Goal: Information Seeking & Learning: Learn about a topic

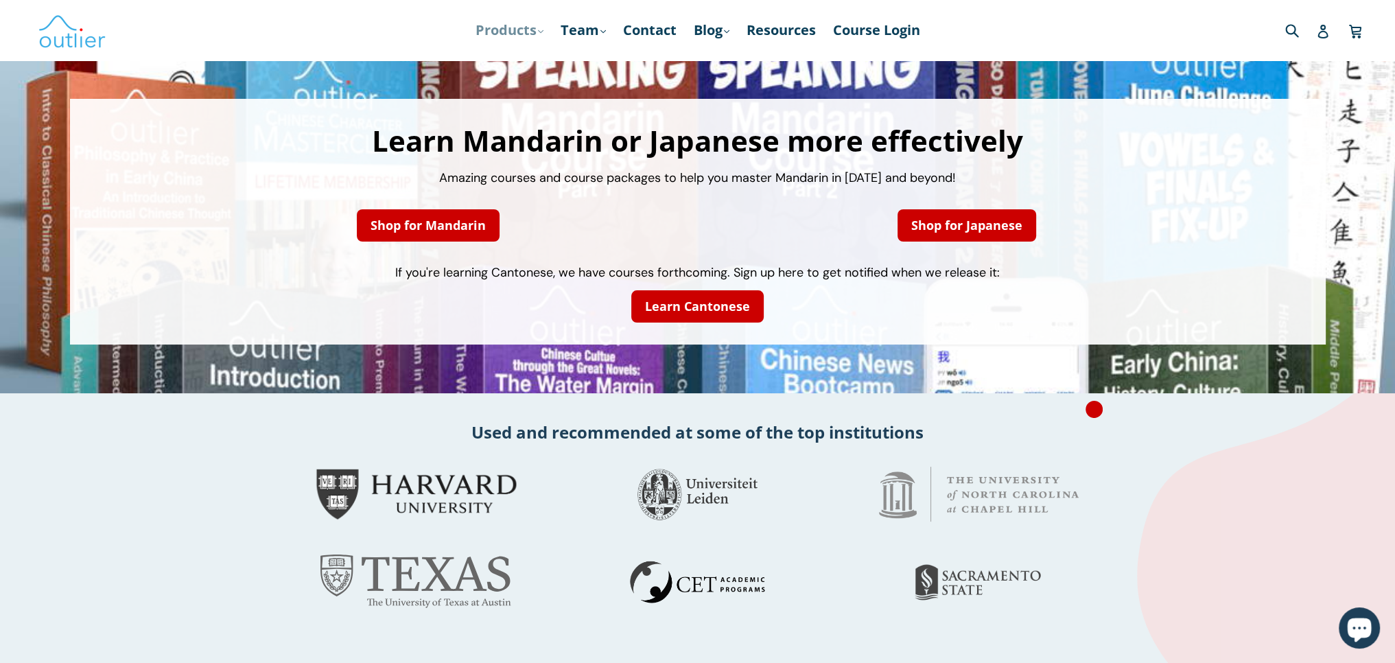
click at [540, 28] on link "Products .cls-1{fill:#231f20} expand" at bounding box center [510, 30] width 82 height 25
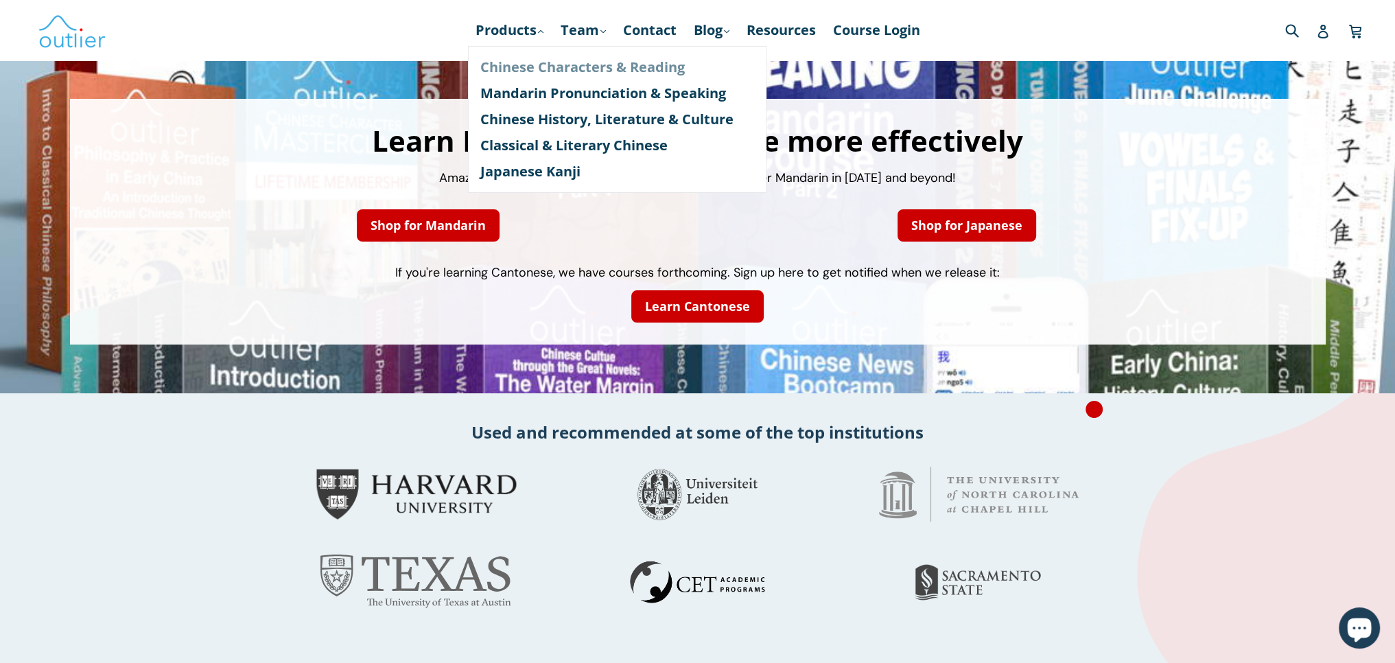
click at [537, 60] on link "Chinese Characters & Reading" at bounding box center [617, 67] width 274 height 26
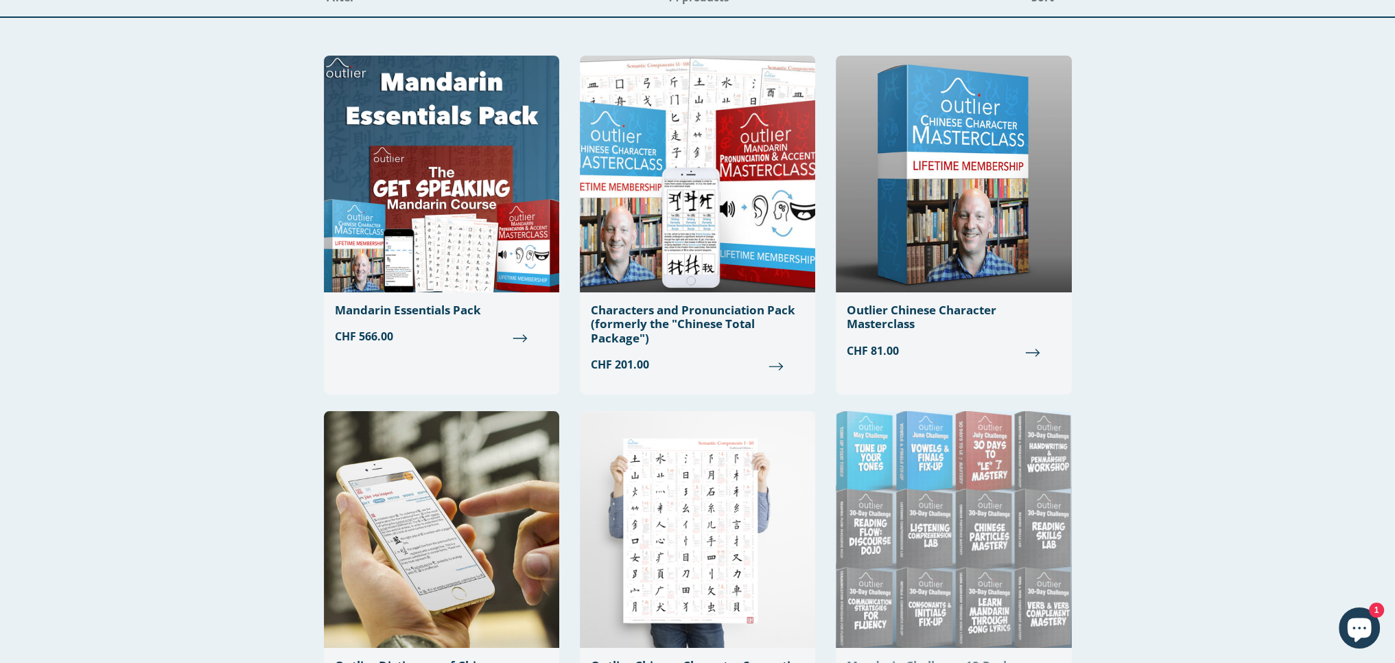
scroll to position [137, 0]
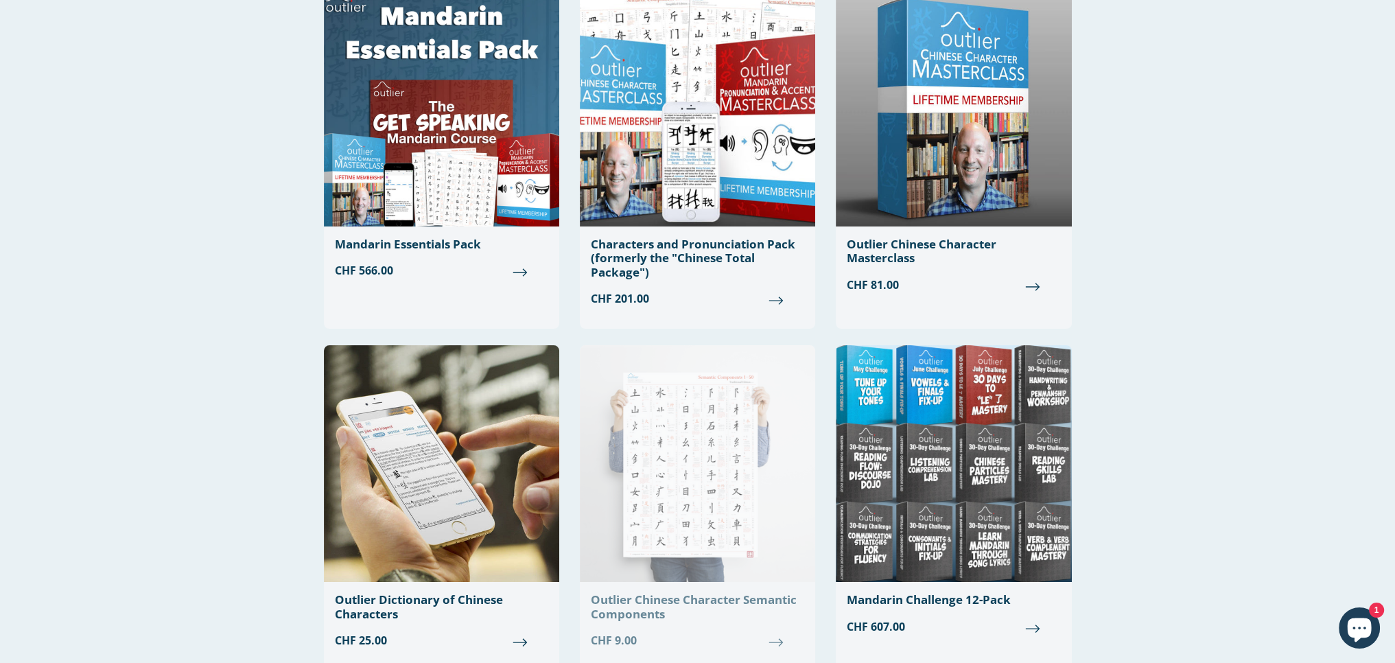
click at [655, 607] on div "Outlier Chinese Character Semantic Components" at bounding box center [697, 607] width 213 height 28
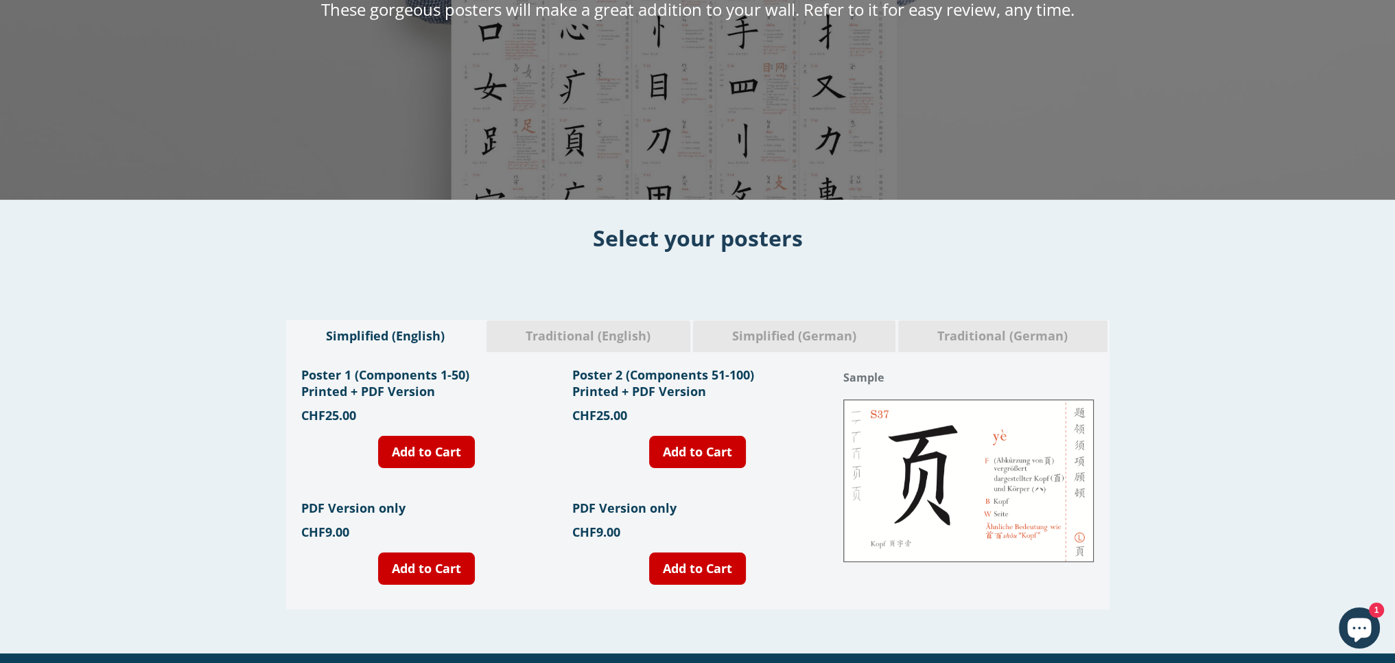
scroll to position [412, 0]
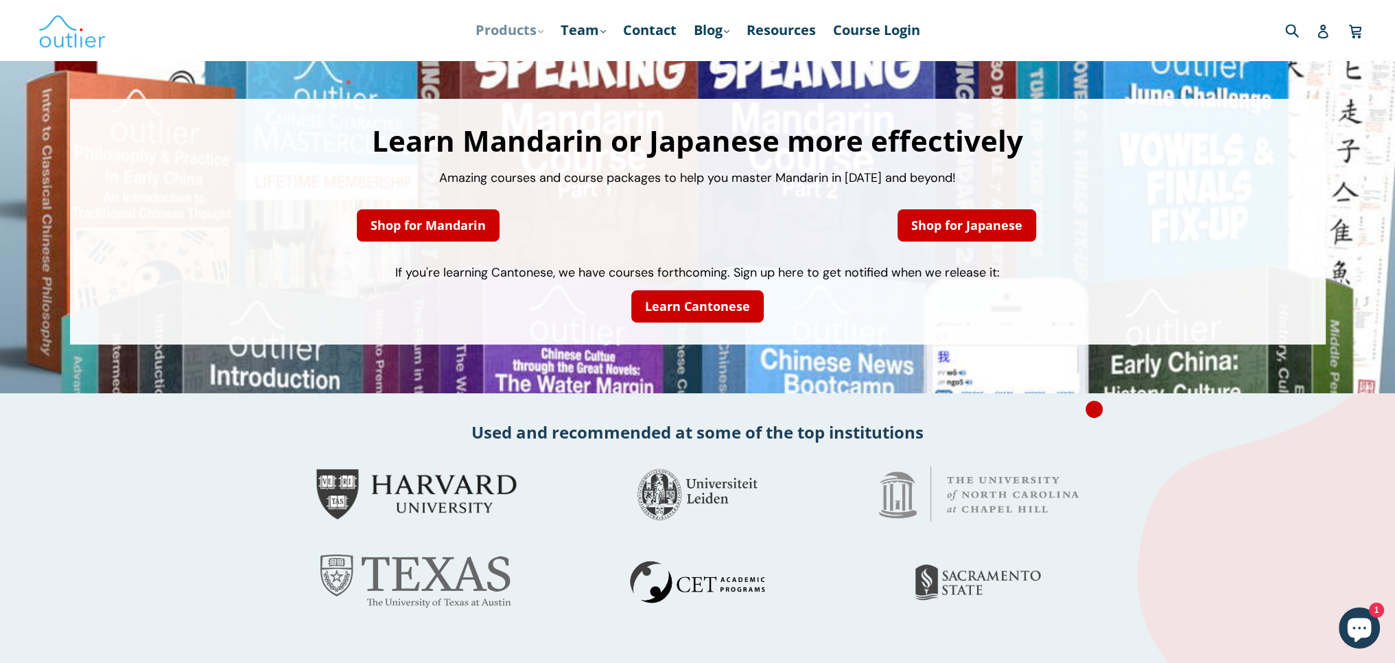
click at [538, 31] on icon ".cls-1{fill:#231f20}" at bounding box center [540, 31] width 5 height 5
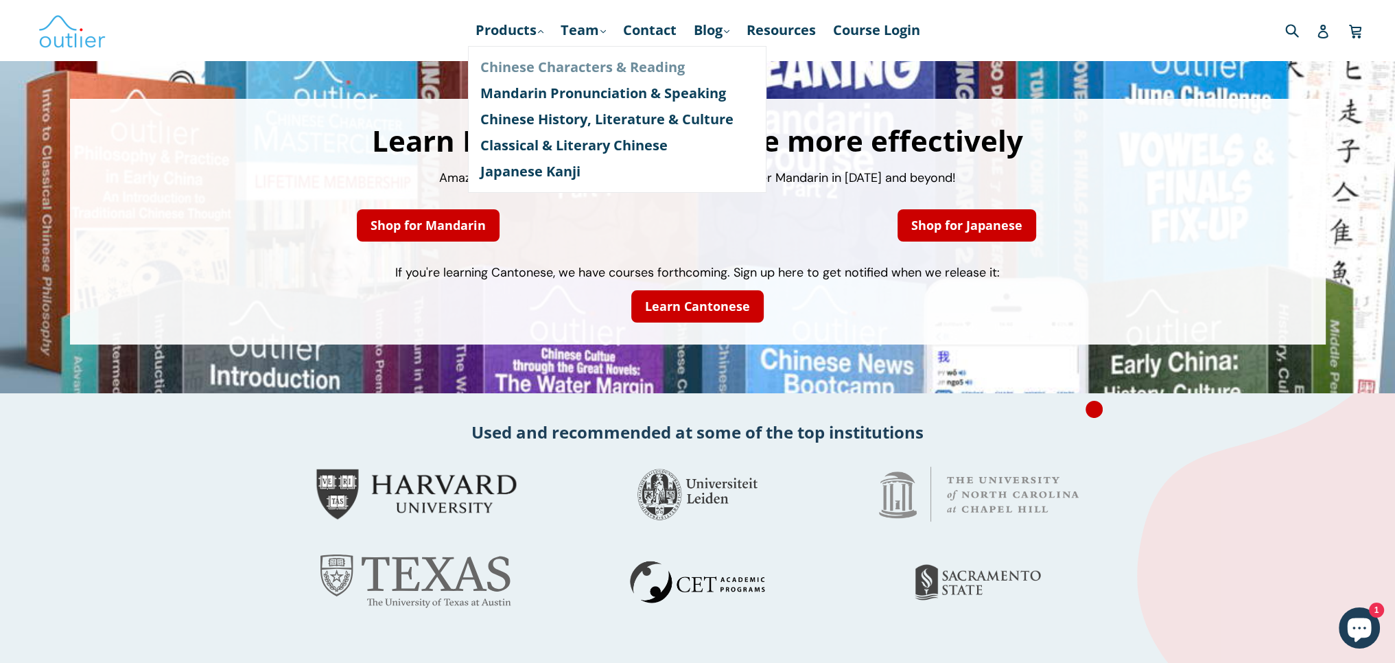
click at [535, 56] on link "Chinese Characters & Reading" at bounding box center [617, 67] width 274 height 26
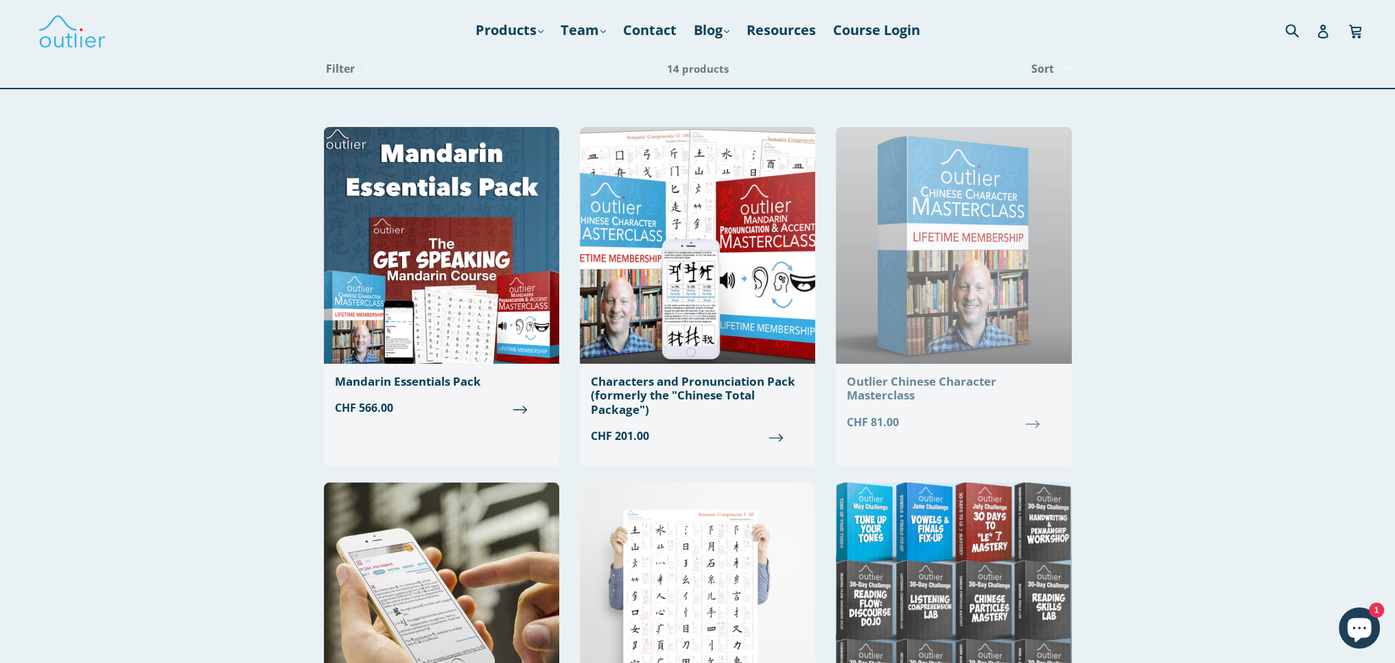
click at [965, 382] on div "Outlier Chinese Character Masterclass" at bounding box center [953, 389] width 213 height 28
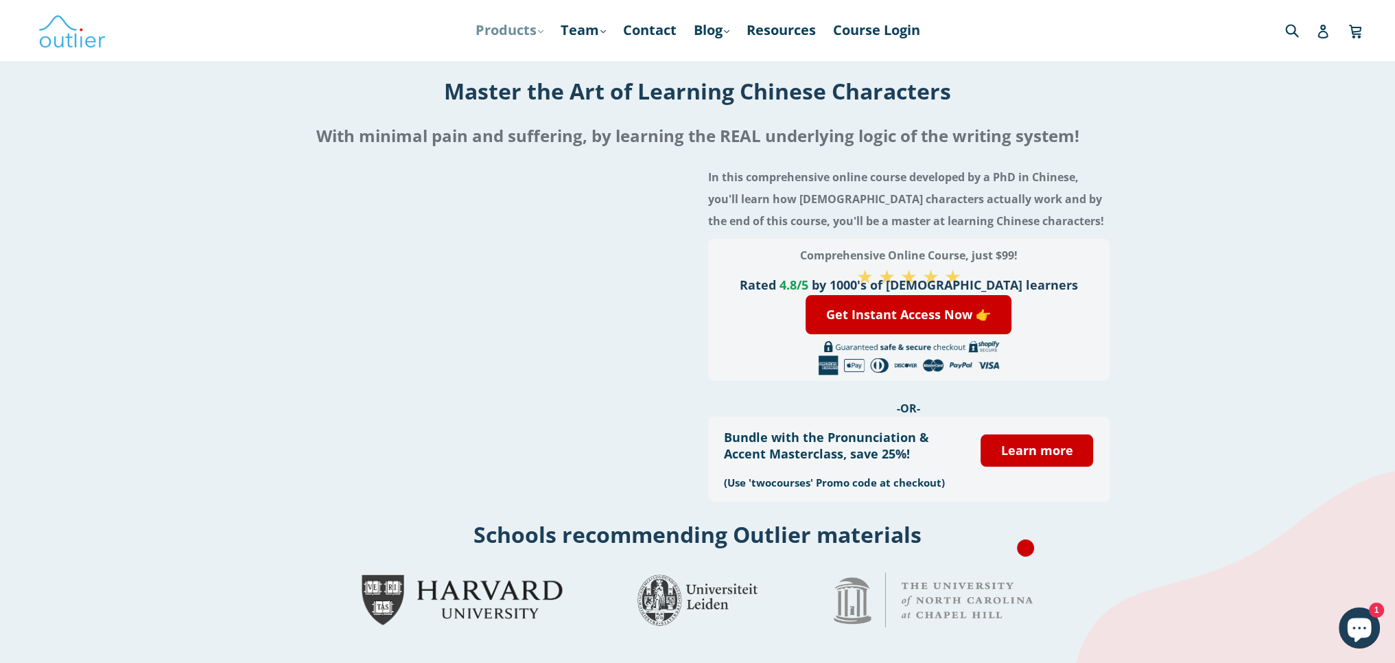
click at [538, 30] on icon ".cls-1{fill:#231f20}" at bounding box center [540, 31] width 5 height 5
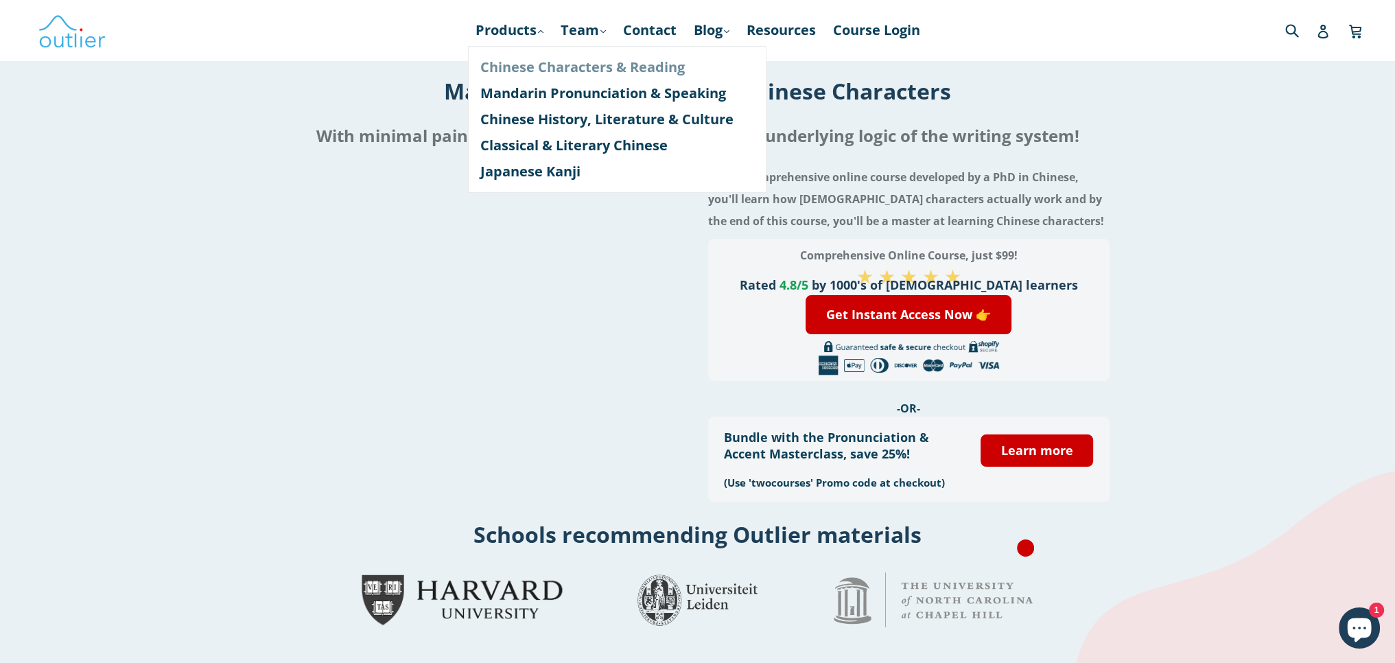
click at [551, 57] on link "Chinese Characters & Reading" at bounding box center [617, 67] width 274 height 26
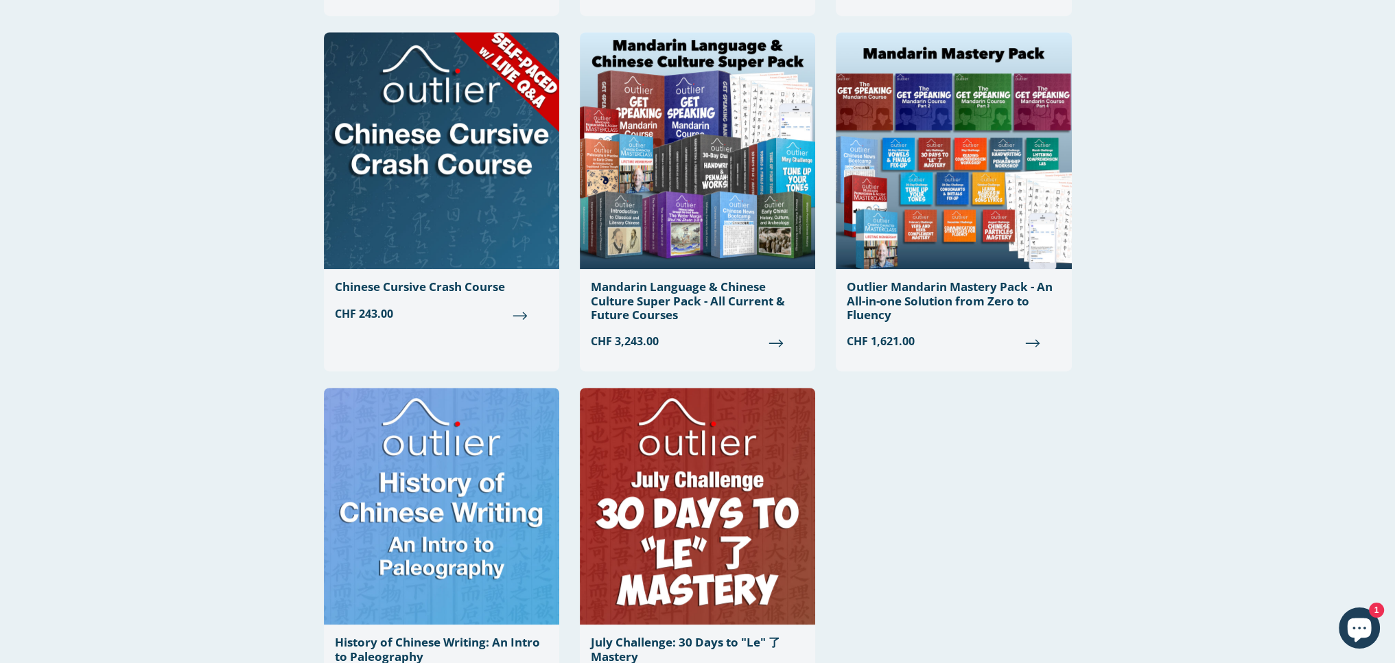
scroll to position [1304, 0]
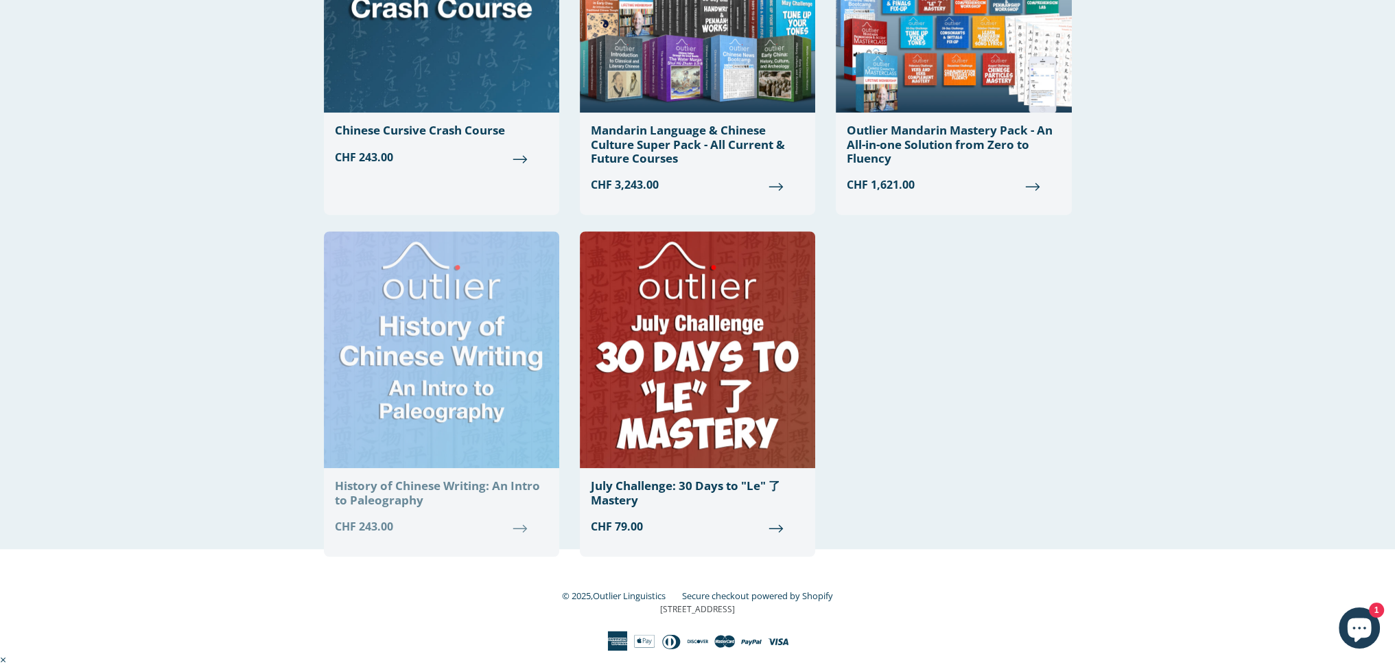
click at [474, 486] on div "History of Chinese Writing: An Intro to Paleography" at bounding box center [441, 493] width 213 height 28
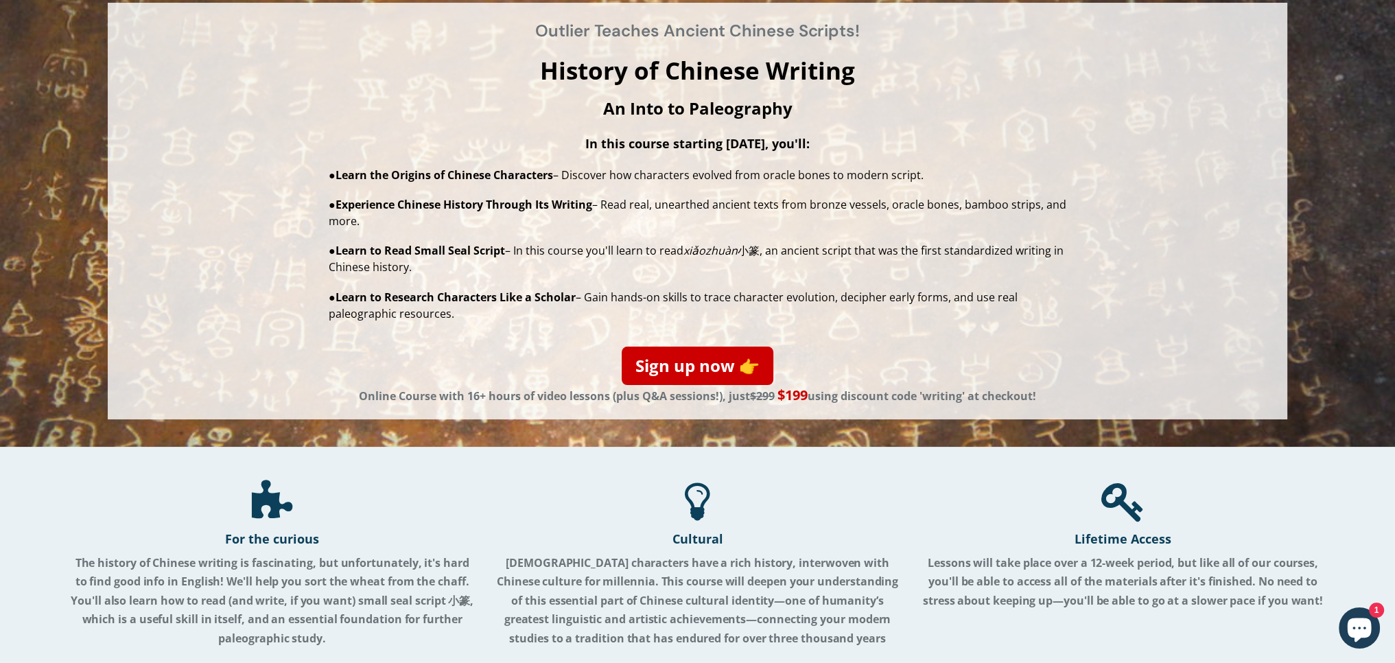
scroll to position [275, 0]
